Goal: Information Seeking & Learning: Learn about a topic

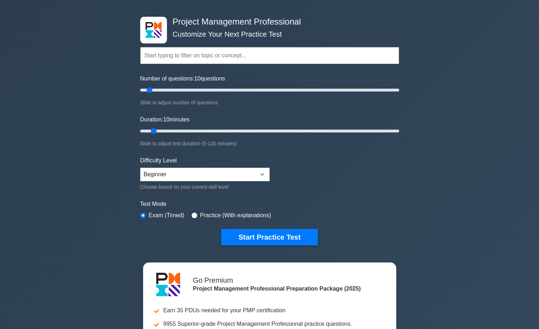
scroll to position [36, 0]
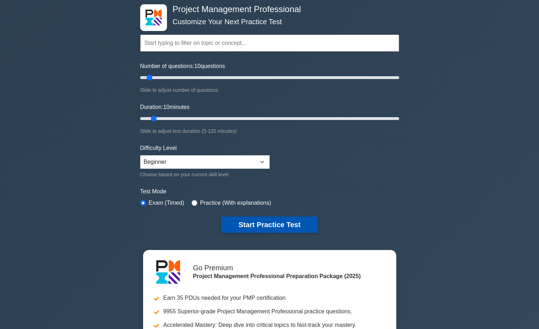
click at [273, 225] on button "Start Practice Test" at bounding box center [269, 225] width 96 height 16
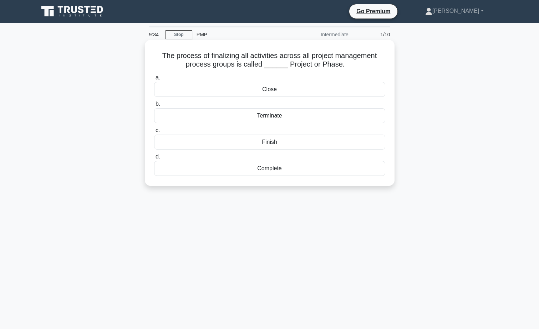
click at [268, 169] on div "Complete" at bounding box center [269, 168] width 231 height 15
click at [154, 159] on input "d. Complete" at bounding box center [154, 157] width 0 height 5
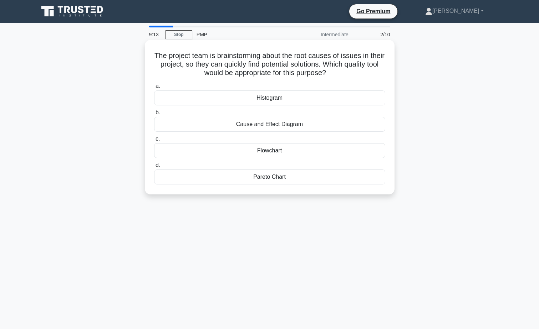
click at [297, 126] on div "Cause and Effect Diagram" at bounding box center [269, 124] width 231 height 15
click at [154, 115] on input "b. Cause and Effect Diagram" at bounding box center [154, 113] width 0 height 5
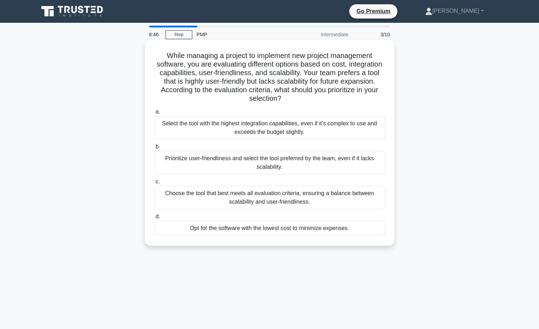
click at [253, 201] on div "Choose the tool that best meets all evaluation criteria, ensuring a balance bet…" at bounding box center [269, 198] width 231 height 24
click at [154, 184] on input "c. Choose the tool that best meets all evaluation criteria, ensuring a balance …" at bounding box center [154, 182] width 0 height 5
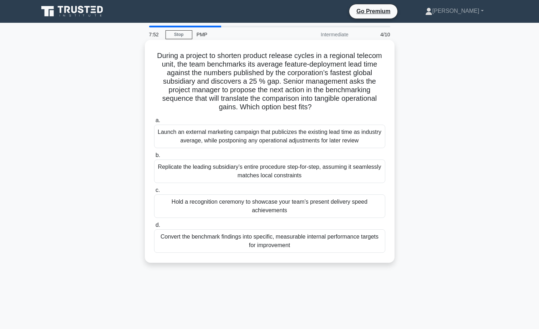
drag, startPoint x: 270, startPoint y: 242, endPoint x: 224, endPoint y: 243, distance: 46.0
click at [224, 243] on div "Convert the benchmark findings into specific, measurable internal performance t…" at bounding box center [269, 242] width 231 height 24
click at [154, 228] on input "d. Convert the benchmark findings into specific, measurable internal performanc…" at bounding box center [154, 225] width 0 height 5
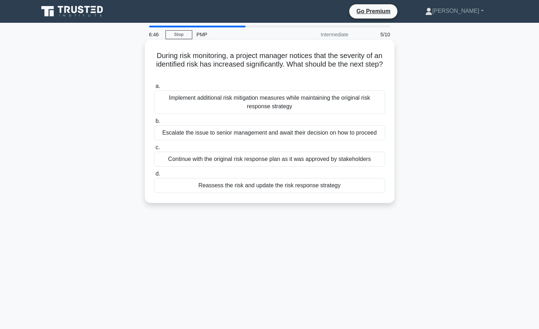
click at [252, 106] on div "Implement additional risk mitigation measures while maintaining the original ri…" at bounding box center [269, 103] width 231 height 24
click at [154, 89] on input "a. Implement additional risk mitigation measures while maintaining the original…" at bounding box center [154, 86] width 0 height 5
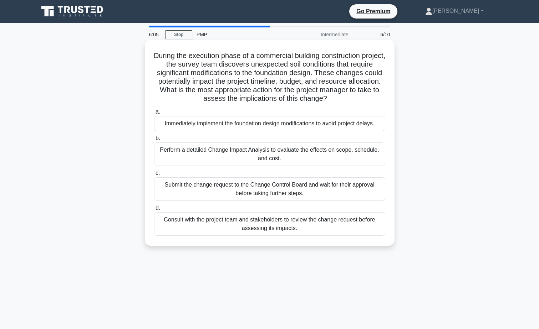
click at [282, 227] on div "Consult with the project team and stakeholders to review the change request bef…" at bounding box center [269, 224] width 231 height 24
click at [154, 211] on input "d. Consult with the project team and stakeholders to review the change request …" at bounding box center [154, 208] width 0 height 5
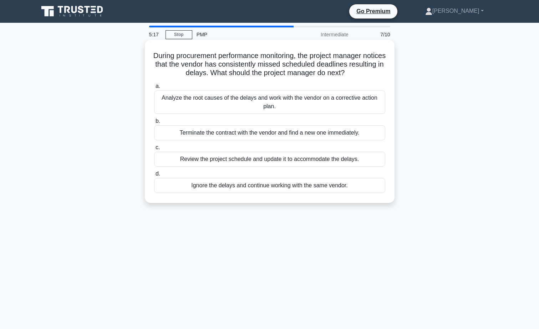
click at [242, 103] on div "Analyze the root causes of the delays and work with the vendor on a corrective …" at bounding box center [269, 103] width 231 height 24
click at [154, 89] on input "a. Analyze the root causes of the delays and work with the vendor on a correcti…" at bounding box center [154, 86] width 0 height 5
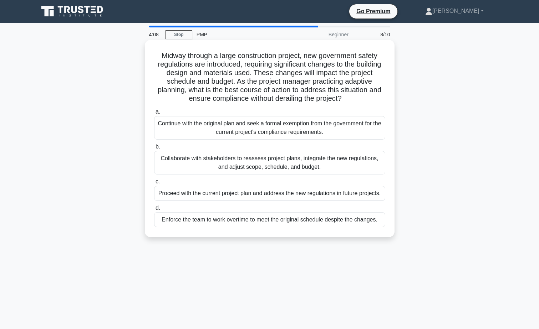
click at [277, 165] on div "Collaborate with stakeholders to reassess project plans, integrate the new regu…" at bounding box center [269, 163] width 231 height 24
click at [154, 149] on input "b. Collaborate with stakeholders to reassess project plans, integrate the new r…" at bounding box center [154, 147] width 0 height 5
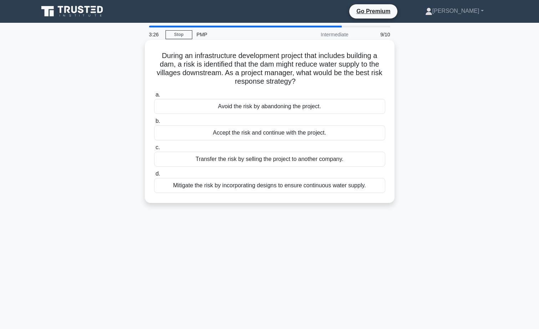
click at [255, 185] on div "Mitigate the risk by incorporating designs to ensure continuous water supply." at bounding box center [269, 185] width 231 height 15
click at [154, 176] on input "d. Mitigate the risk by incorporating designs to ensure continuous water supply." at bounding box center [154, 174] width 0 height 5
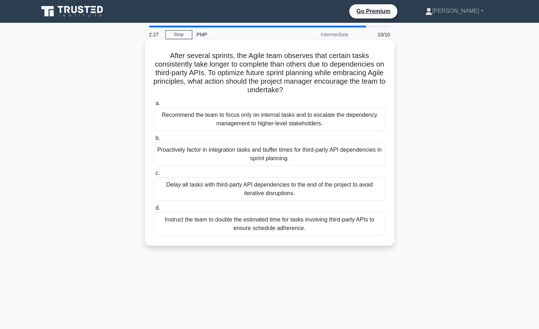
click at [266, 158] on div "Proactively factor in integration tasks and buffer times for third-party API de…" at bounding box center [269, 155] width 231 height 24
click at [154, 141] on input "b. Proactively factor in integration tasks and buffer times for third-party API…" at bounding box center [154, 138] width 0 height 5
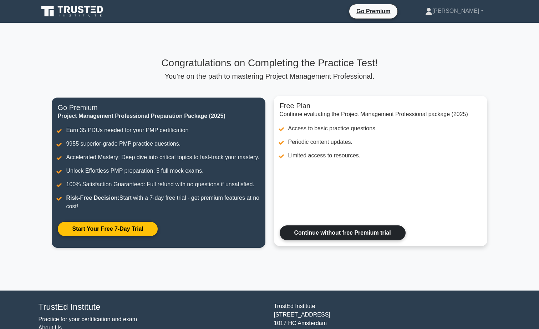
click at [335, 241] on link "Continue without free Premium trial" at bounding box center [342, 233] width 126 height 15
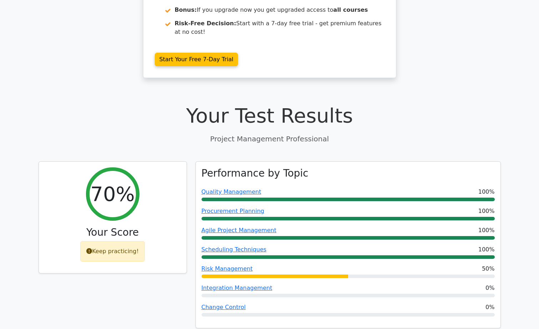
scroll to position [178, 0]
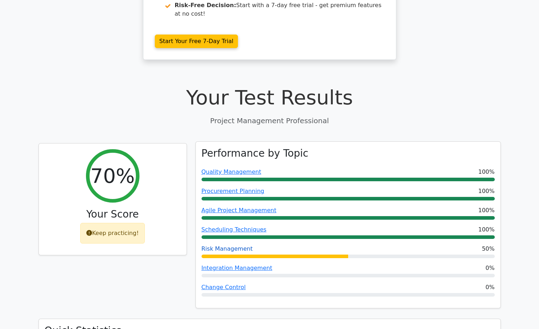
click at [229, 246] on link "Risk Management" at bounding box center [226, 249] width 51 height 7
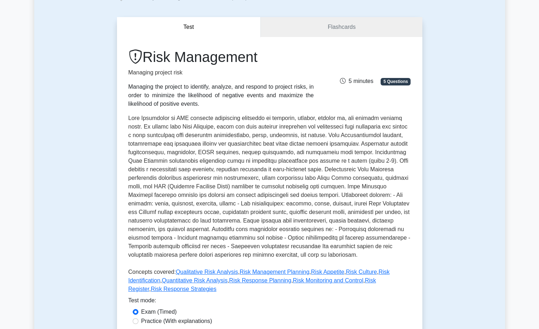
scroll to position [36, 0]
